Goal: Task Accomplishment & Management: Complete application form

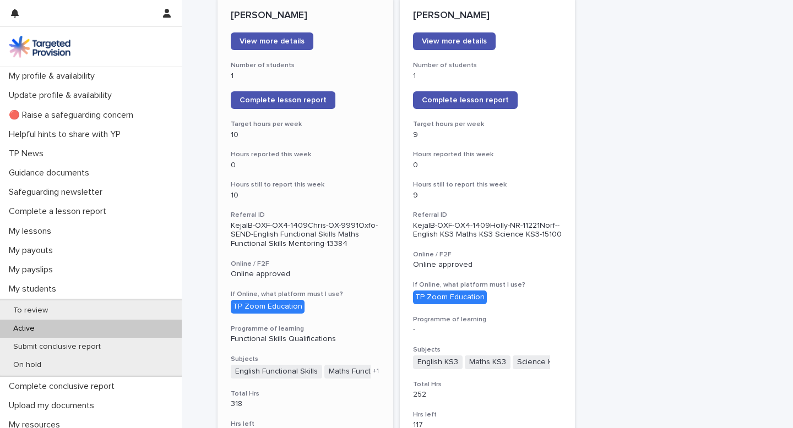
scroll to position [161, 0]
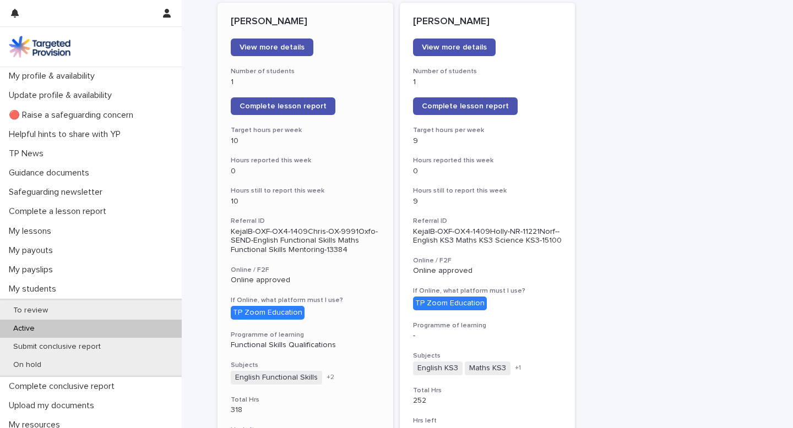
click at [297, 219] on h3 "Referral ID" at bounding box center [305, 221] width 149 height 9
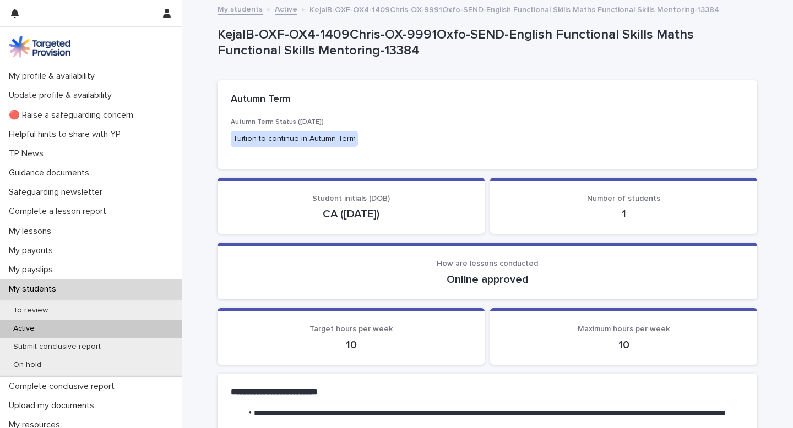
click at [52, 323] on div "Active" at bounding box center [91, 329] width 182 height 18
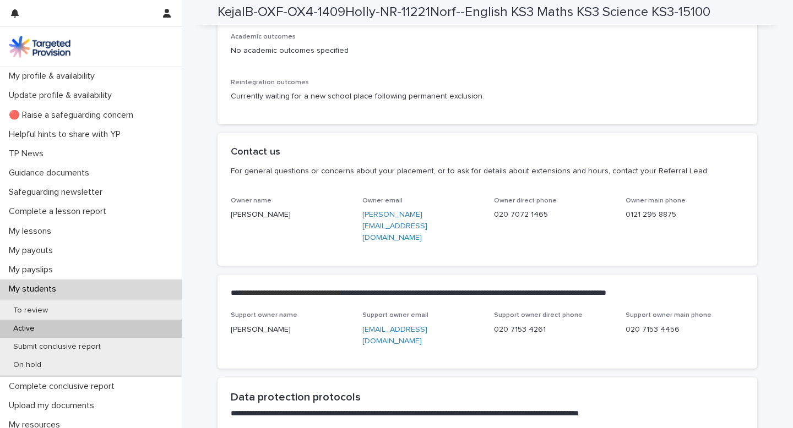
scroll to position [2557, 0]
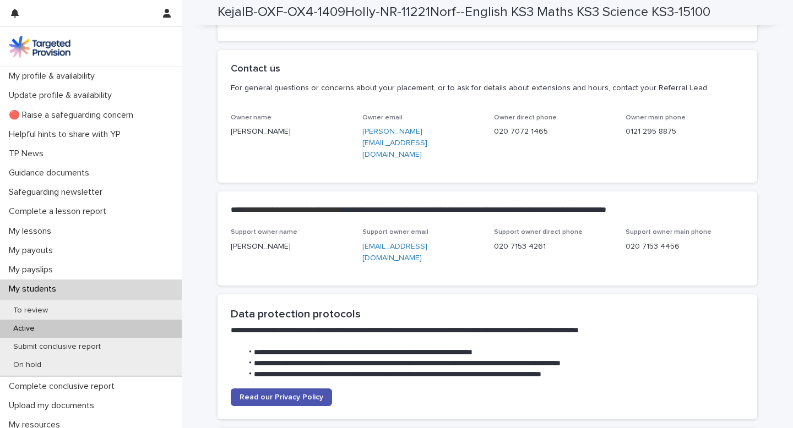
click at [416, 159] on link "louisa@targetedprovision.com" at bounding box center [394, 143] width 65 height 31
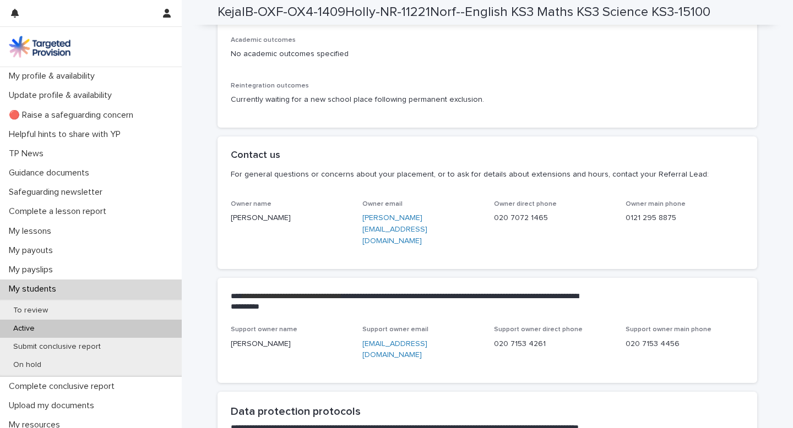
scroll to position [2496, 0]
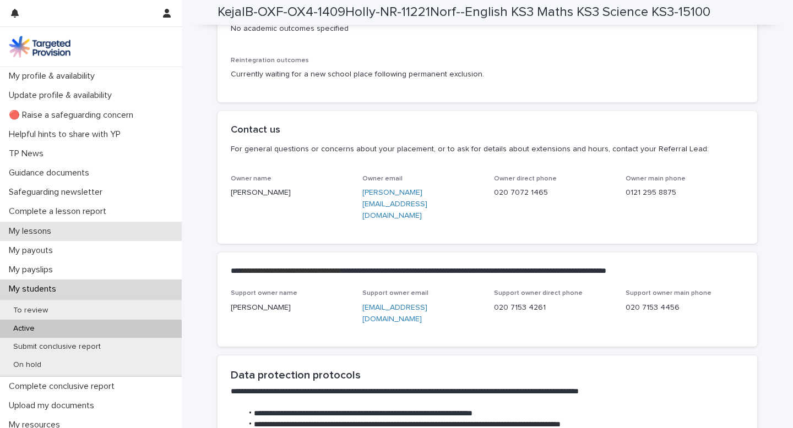
click at [78, 230] on div "My lessons" at bounding box center [91, 231] width 182 height 19
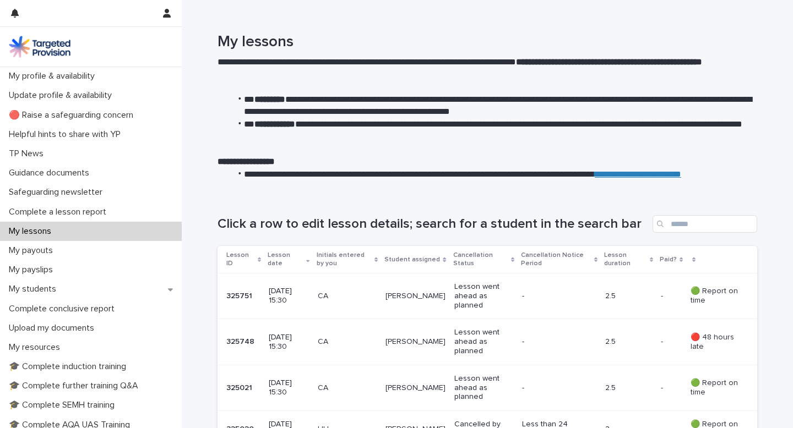
click at [32, 236] on p "My lessons" at bounding box center [32, 231] width 56 height 10
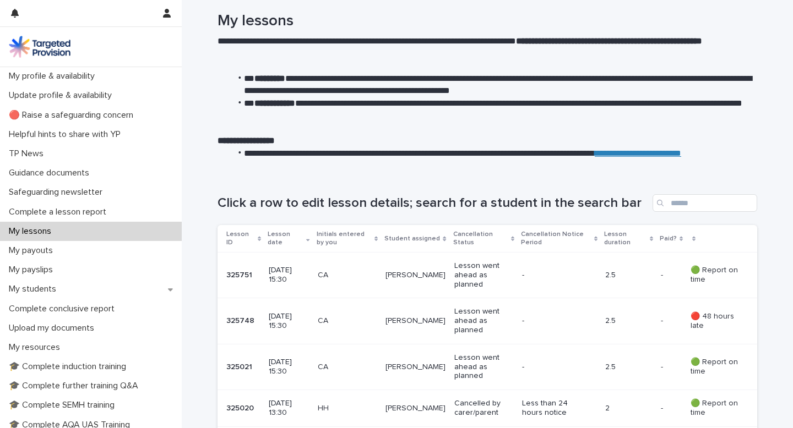
scroll to position [34, 0]
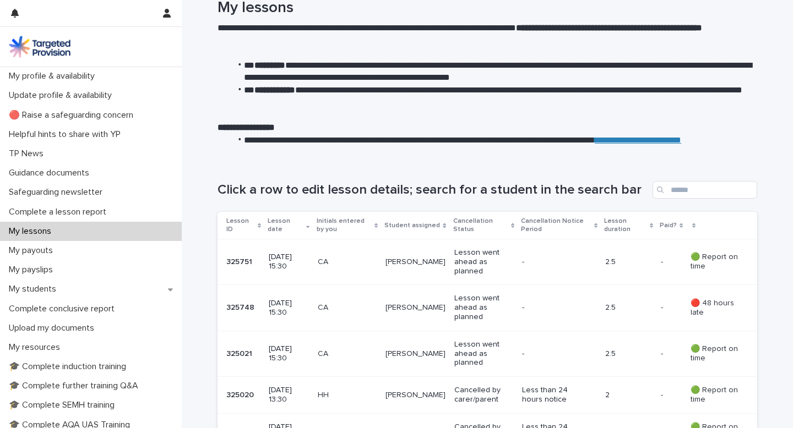
click at [117, 230] on div "My lessons" at bounding box center [91, 231] width 182 height 19
click at [130, 233] on div "My lessons" at bounding box center [91, 231] width 182 height 19
click at [116, 233] on div "My lessons" at bounding box center [91, 231] width 182 height 19
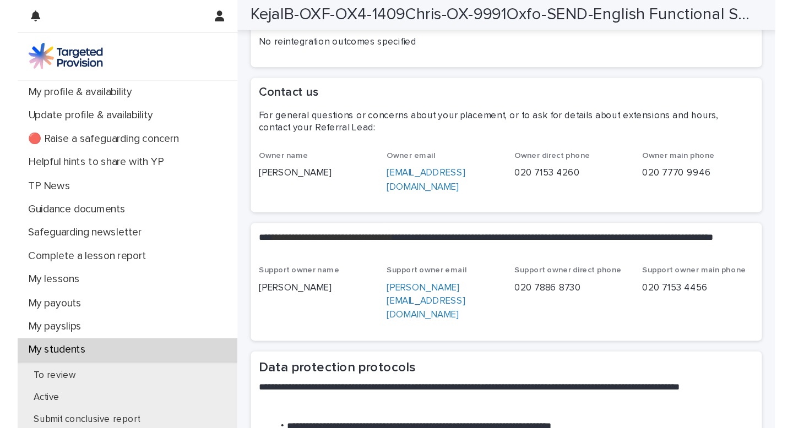
scroll to position [2610, 0]
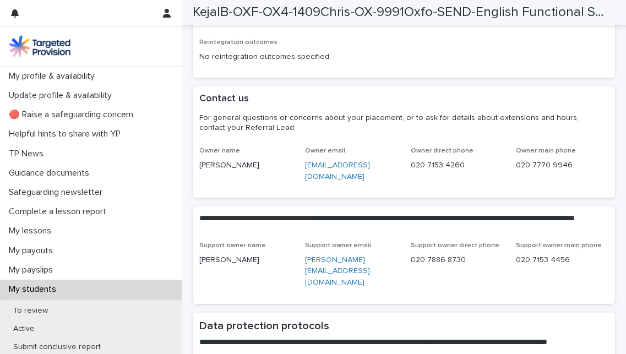
click at [361, 183] on p "jade@targetedprovision.com" at bounding box center [351, 171] width 92 height 23
click at [361, 181] on link "jade@targetedprovision.com" at bounding box center [337, 170] width 65 height 19
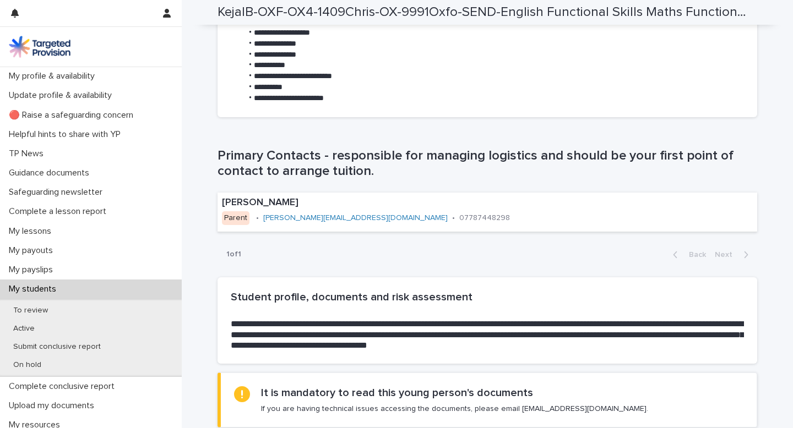
scroll to position [0, 0]
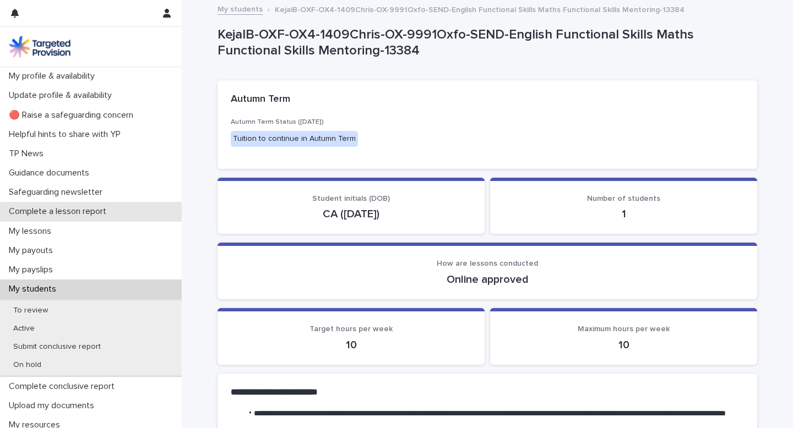
click at [86, 204] on div "Complete a lesson report" at bounding box center [91, 211] width 182 height 19
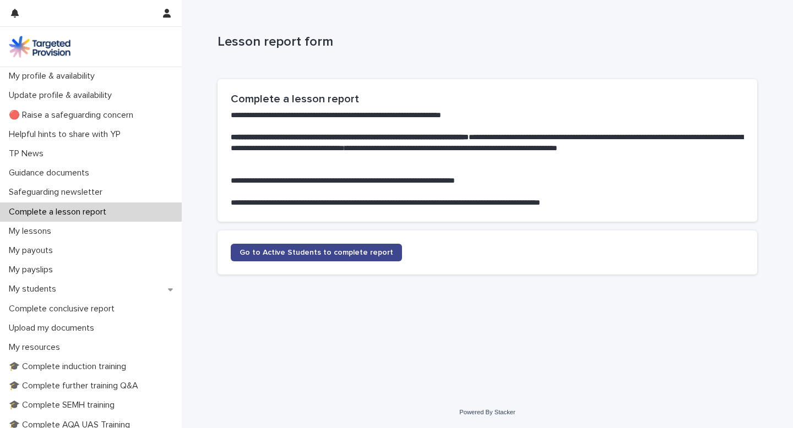
click at [316, 254] on span "Go to Active Students to complete report" at bounding box center [316, 253] width 154 height 8
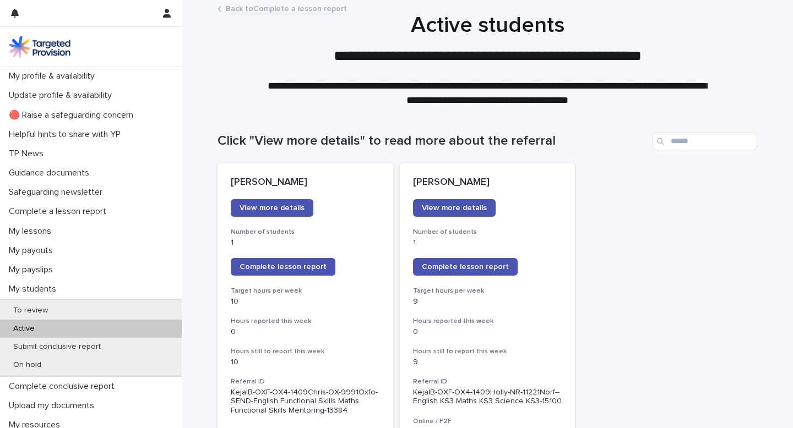
scroll to position [14, 0]
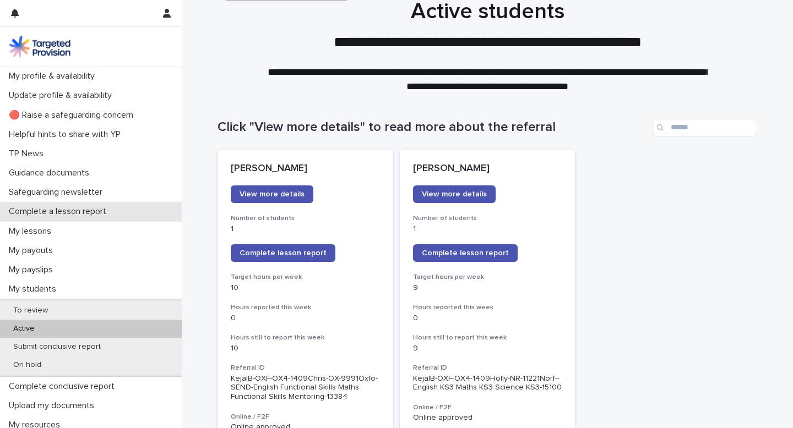
click at [64, 221] on div "Complete a lesson report" at bounding box center [91, 211] width 182 height 19
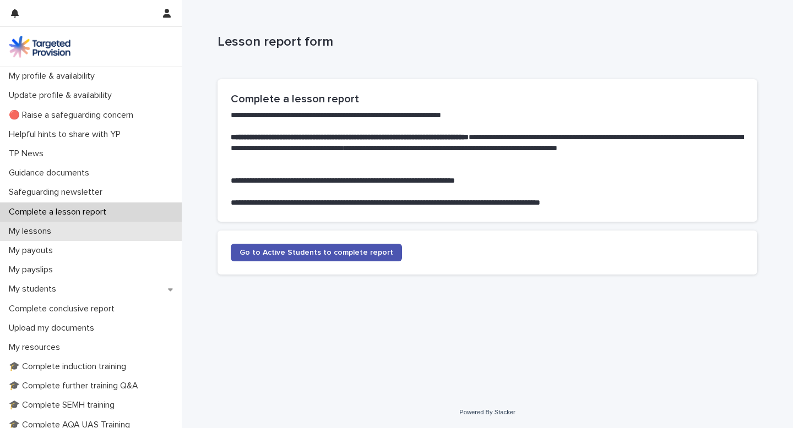
click at [53, 230] on p "My lessons" at bounding box center [32, 231] width 56 height 10
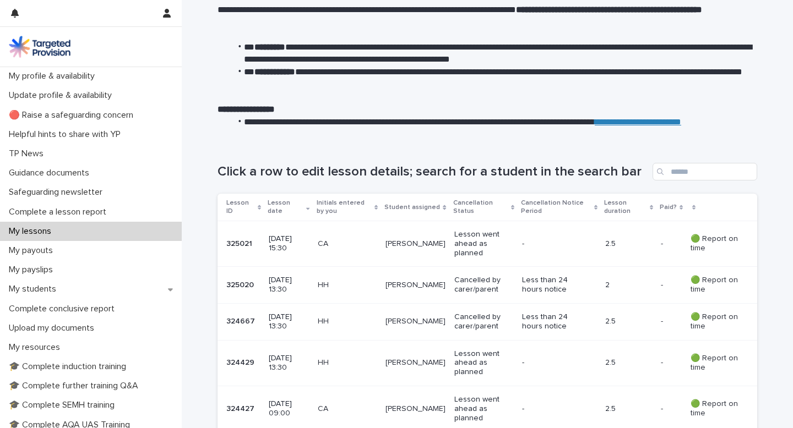
scroll to position [92, 0]
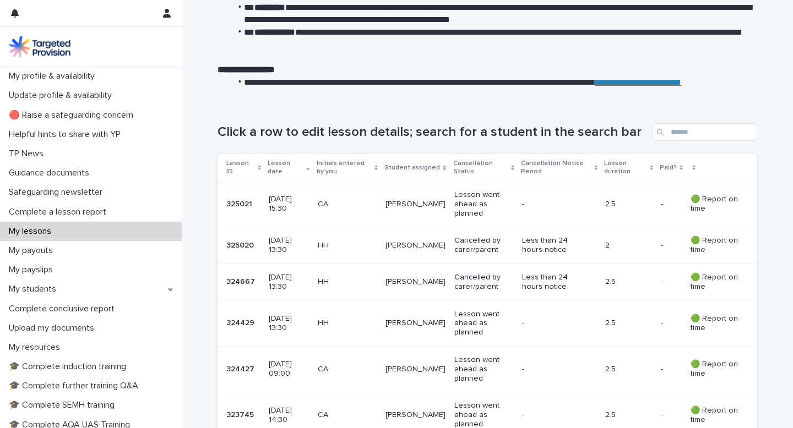
click at [309, 207] on p "09 October 2025 15:30" at bounding box center [289, 204] width 40 height 19
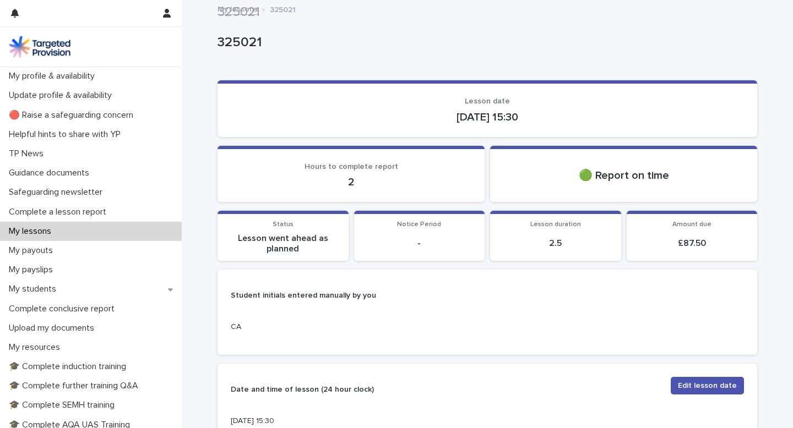
scroll to position [527, 0]
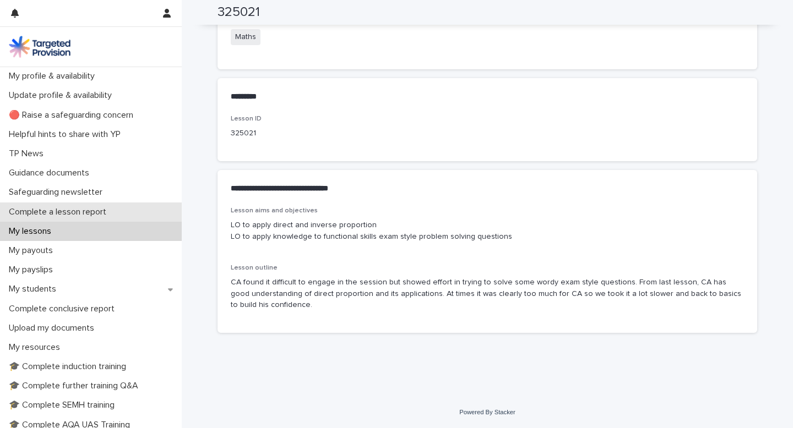
click at [125, 211] on div "Complete a lesson report" at bounding box center [91, 212] width 182 height 19
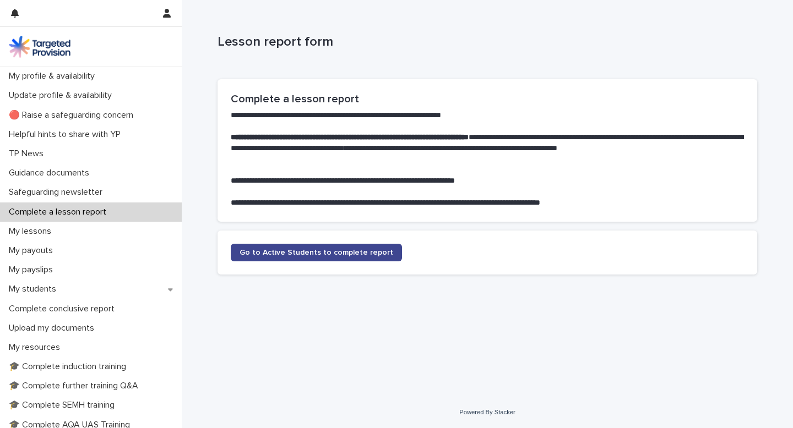
click at [378, 259] on link "Go to Active Students to complete report" at bounding box center [316, 253] width 171 height 18
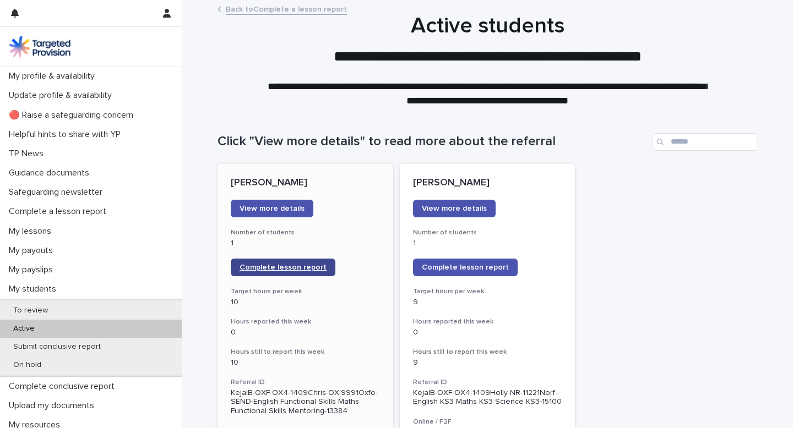
click at [274, 264] on span "Complete lesson report" at bounding box center [282, 268] width 87 height 8
click at [271, 276] on link "Complete lesson report" at bounding box center [283, 268] width 105 height 18
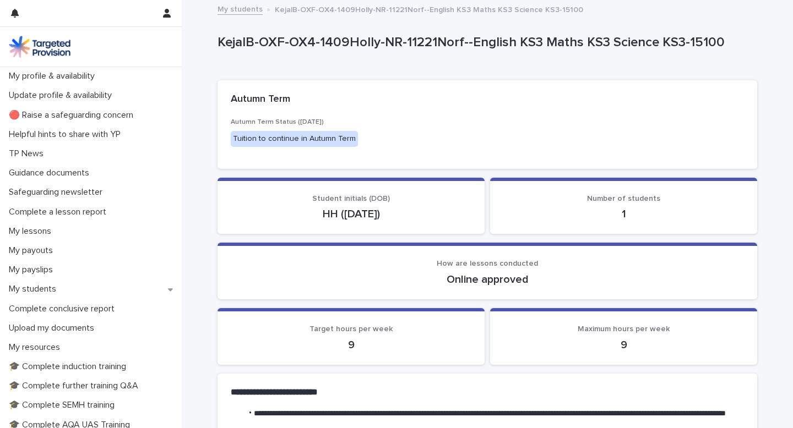
click at [341, 179] on section "Student initials (DOB) HH (03/03/2011)" at bounding box center [350, 206] width 267 height 57
click at [359, 138] on p "Tuition to continue in Autumn Term" at bounding box center [312, 139] width 162 height 16
click at [78, 201] on div "Safeguarding newsletter" at bounding box center [91, 192] width 182 height 19
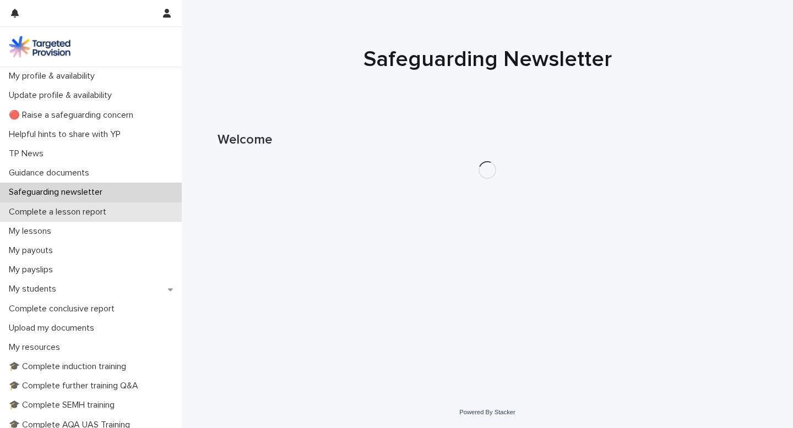
click at [70, 208] on p "Complete a lesson report" at bounding box center [59, 212] width 111 height 10
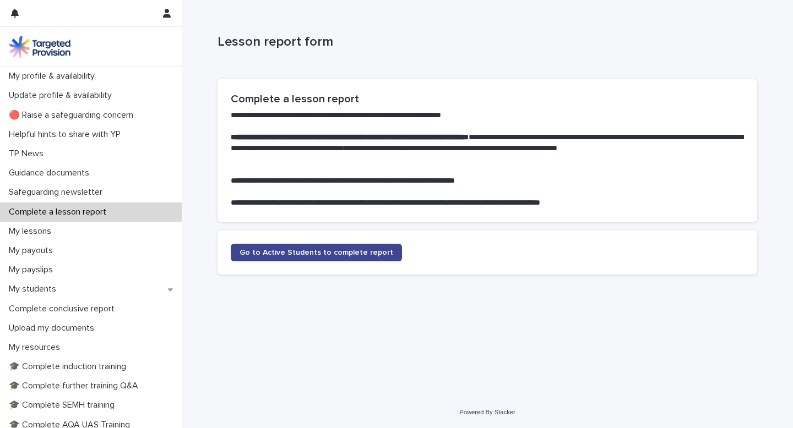
click at [279, 248] on link "Go to Active Students to complete report" at bounding box center [316, 253] width 171 height 18
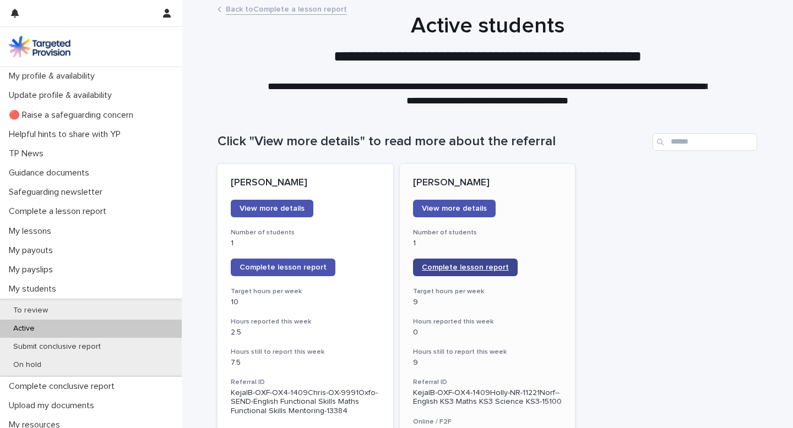
click at [463, 264] on span "Complete lesson report" at bounding box center [465, 268] width 87 height 8
